Goal: Find specific page/section: Find specific page/section

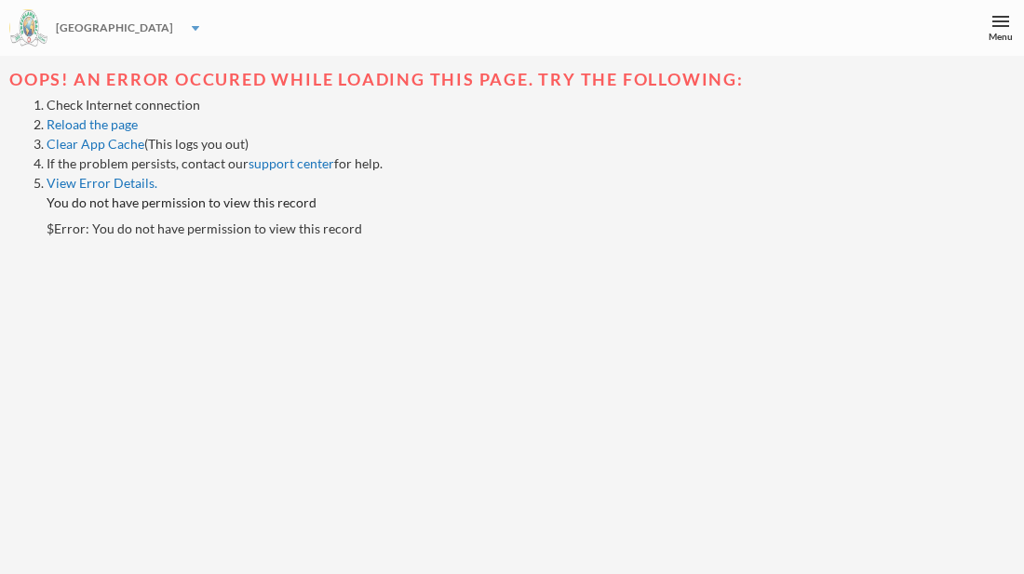
scroll to position [56, 0]
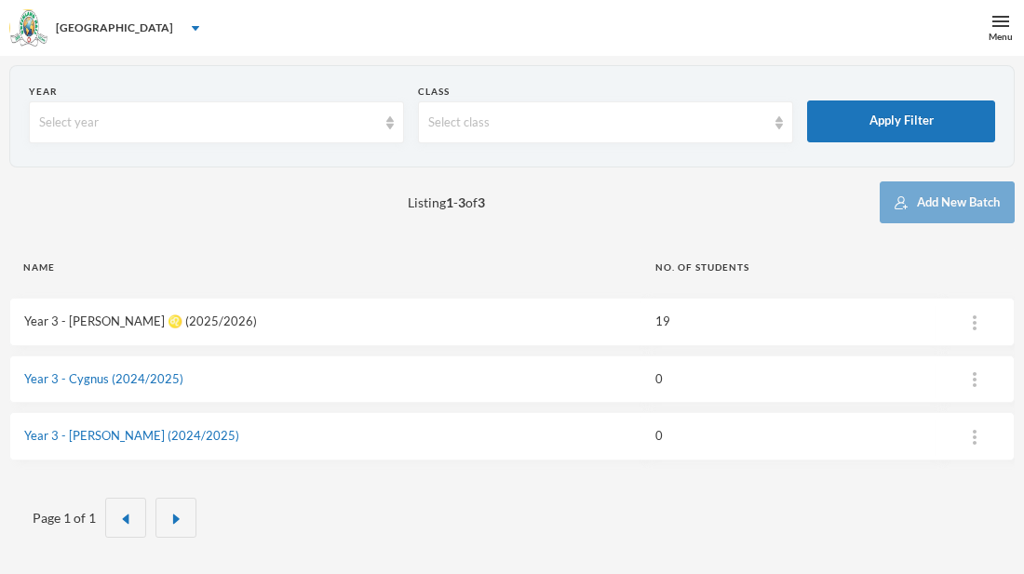
click at [112, 323] on link "Year 3 - Leo ♌️ (2025/2026)" at bounding box center [140, 321] width 233 height 15
click at [141, 327] on link "Year 3 - [PERSON_NAME] ♌️ (2025/2026)" at bounding box center [140, 321] width 233 height 15
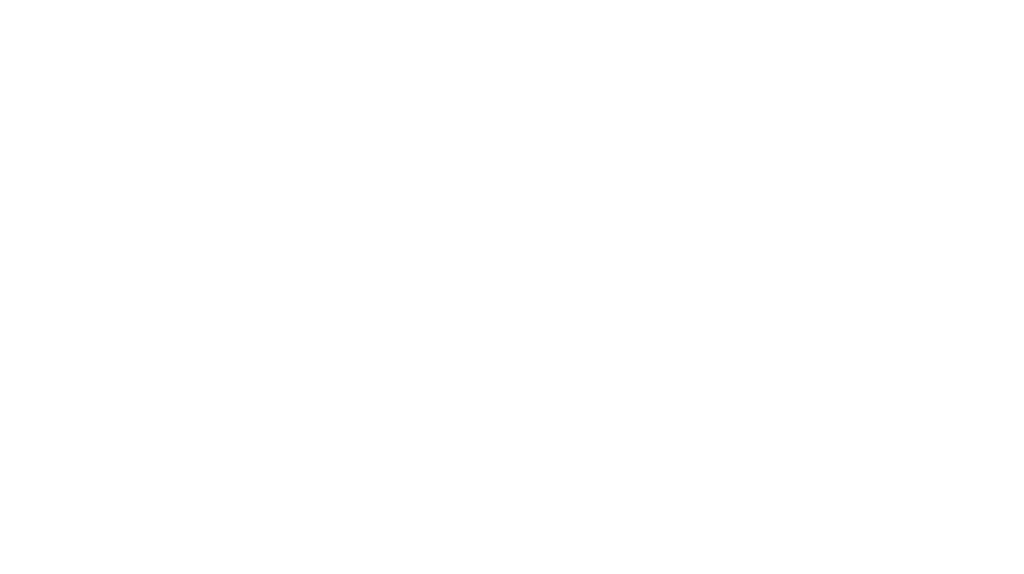
click at [0, 0] on html at bounding box center [0, 0] width 0 height 0
